Goal: Task Accomplishment & Management: Manage account settings

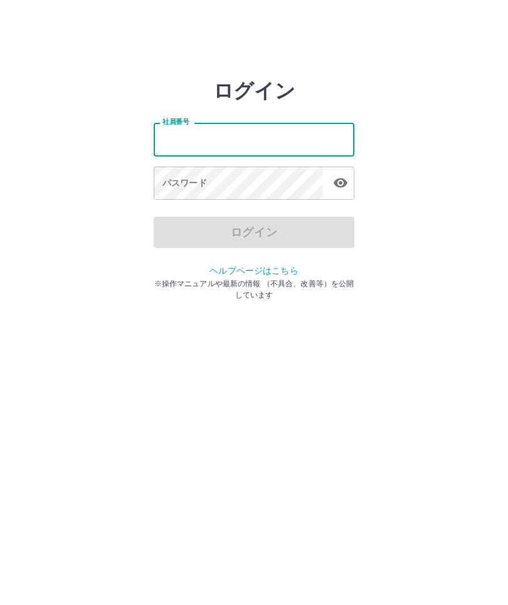
type input "*"
type input "*******"
click at [175, 182] on div "パスワード パスワード" at bounding box center [254, 184] width 201 height 35
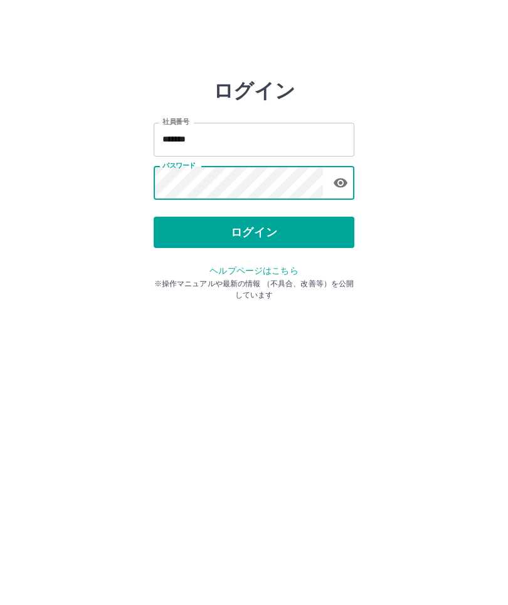
click at [340, 185] on icon "button" at bounding box center [340, 182] width 15 height 15
click at [244, 238] on button "ログイン" at bounding box center [254, 232] width 201 height 31
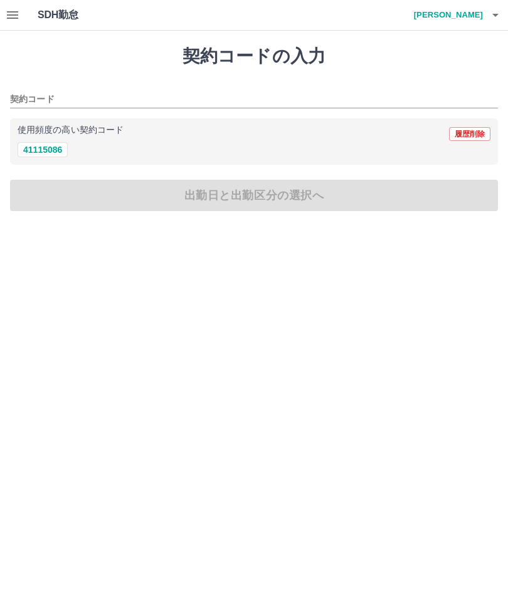
click at [3, 19] on button "button" at bounding box center [12, 15] width 25 height 30
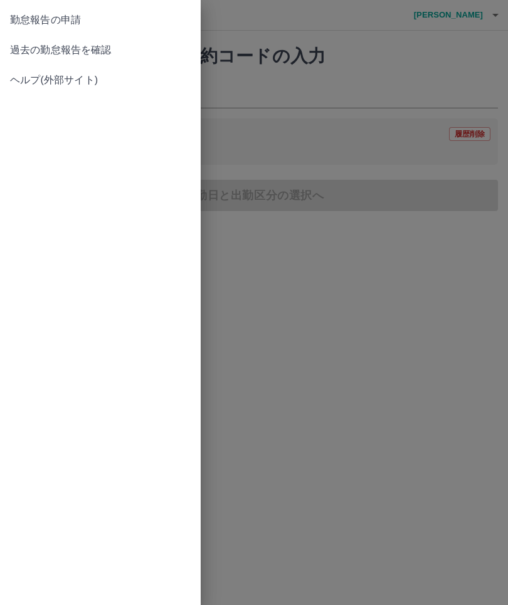
click at [86, 56] on span "過去の勤怠報告を確認" at bounding box center [100, 50] width 180 height 15
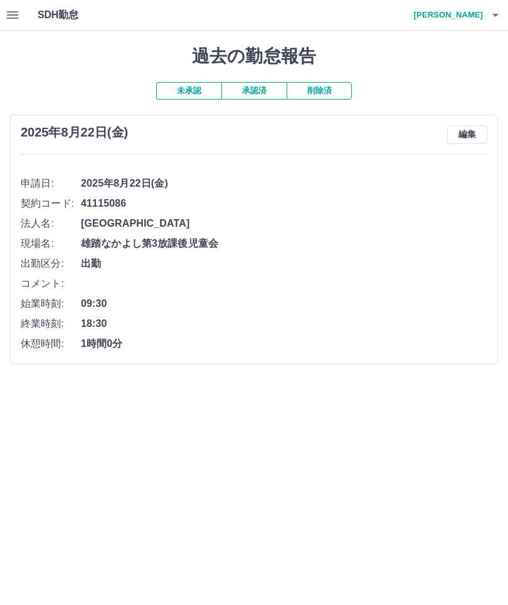
click at [505, 19] on button "button" at bounding box center [495, 15] width 25 height 30
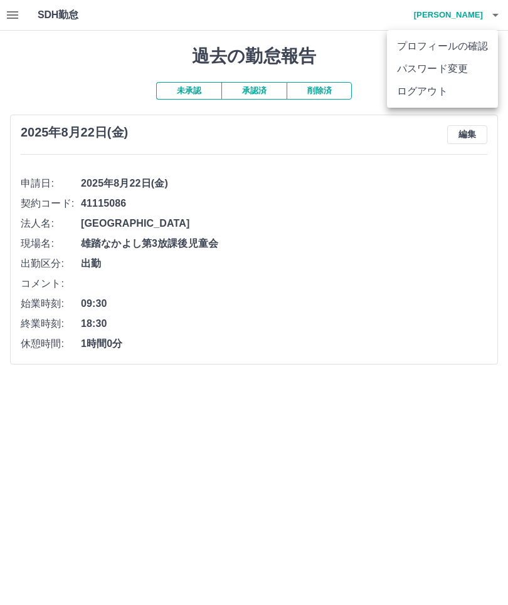
click at [418, 95] on li "ログアウト" at bounding box center [442, 91] width 111 height 23
